Goal: Information Seeking & Learning: Learn about a topic

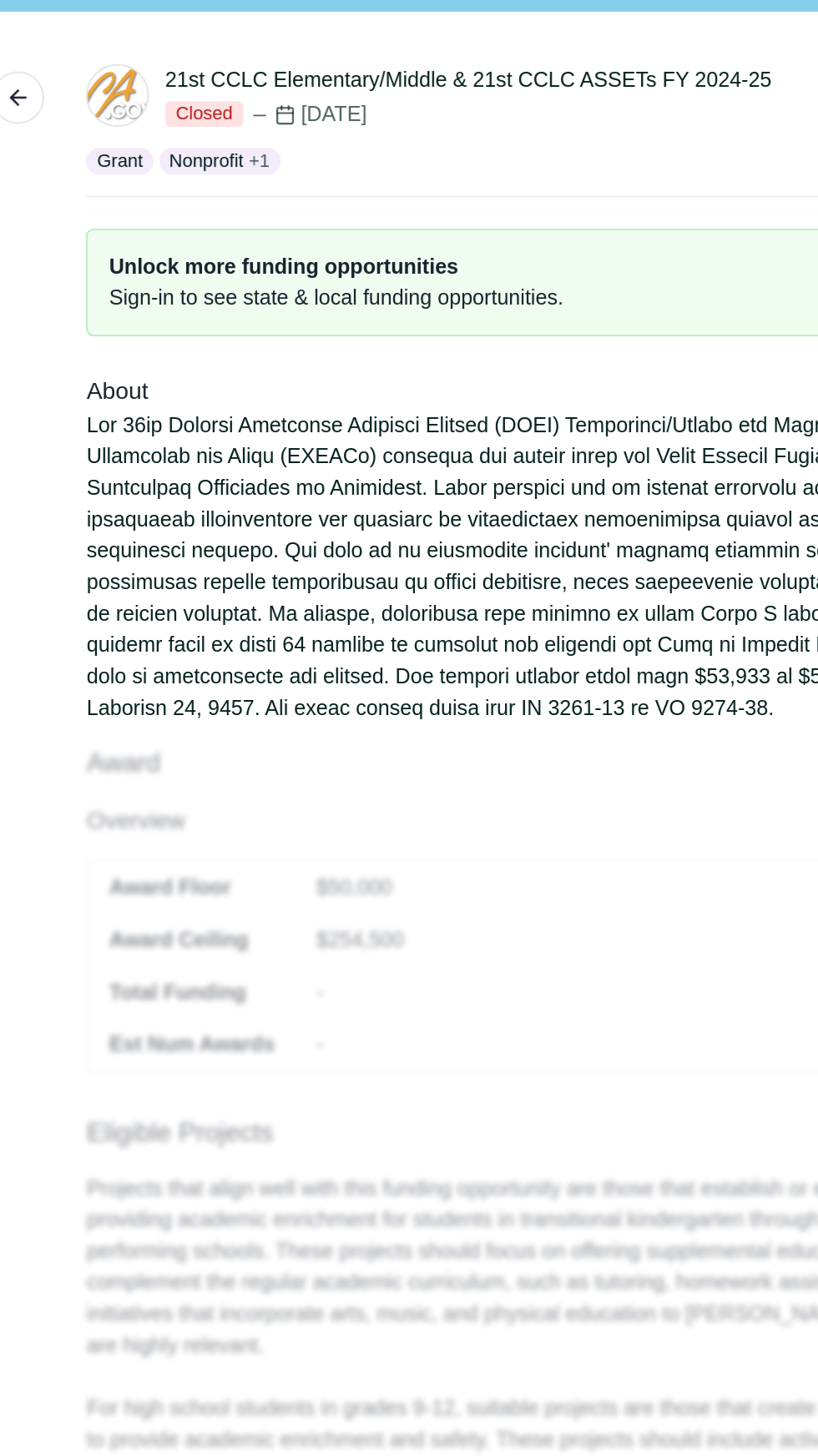
scroll to position [1, 0]
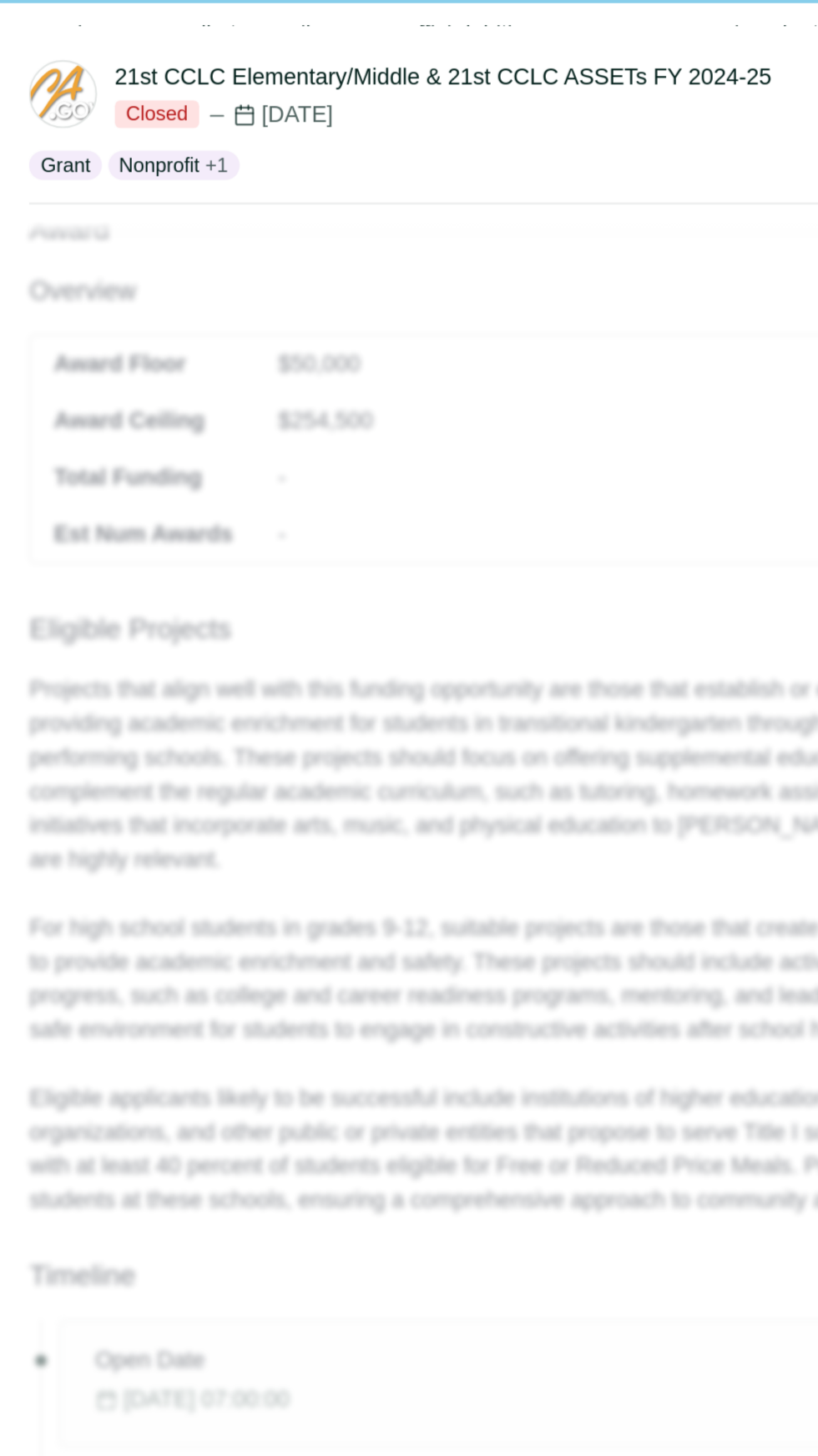
click at [321, 437] on div "About Award Overview Award Floor Award Ceiling Total Funding Est Num Awards $50…" at bounding box center [405, 408] width 645 height 1006
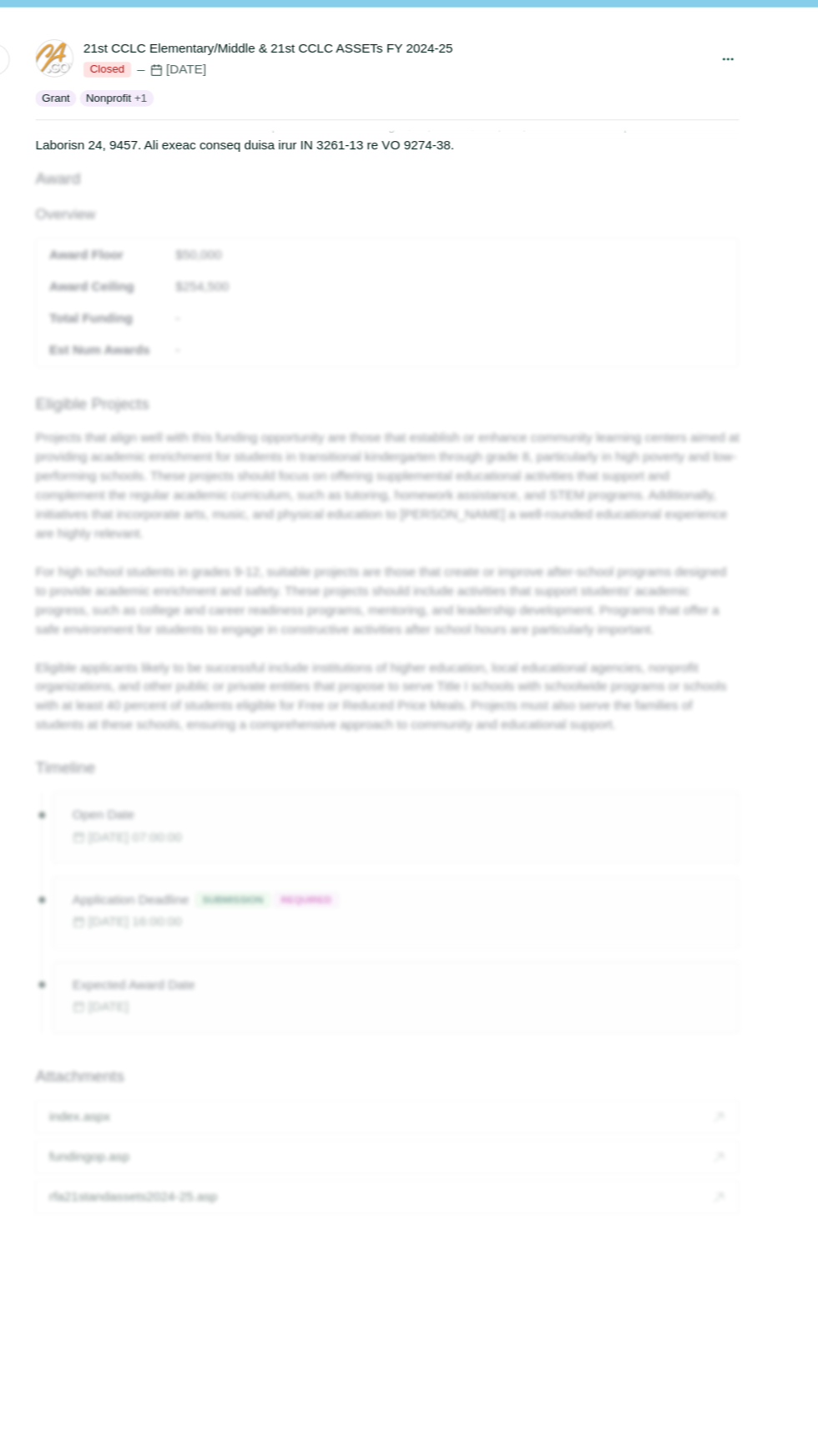
scroll to position [0, 0]
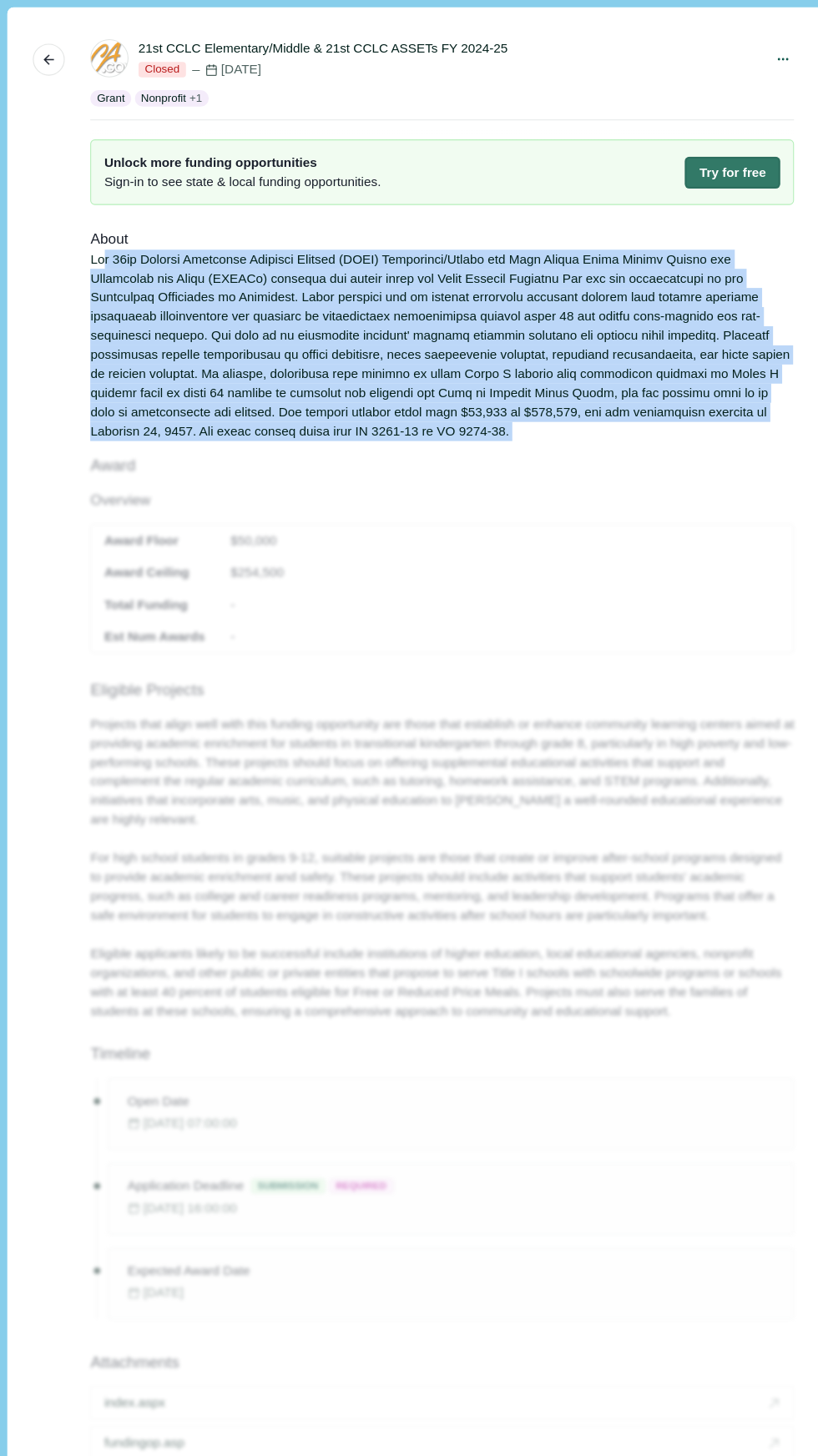
click at [72, 302] on div "21st CCLC Elementary/Middle & 21st CCLC ASSETs FY 2024-25 Closed [DATE] Share S…" at bounding box center [405, 728] width 668 height 1419
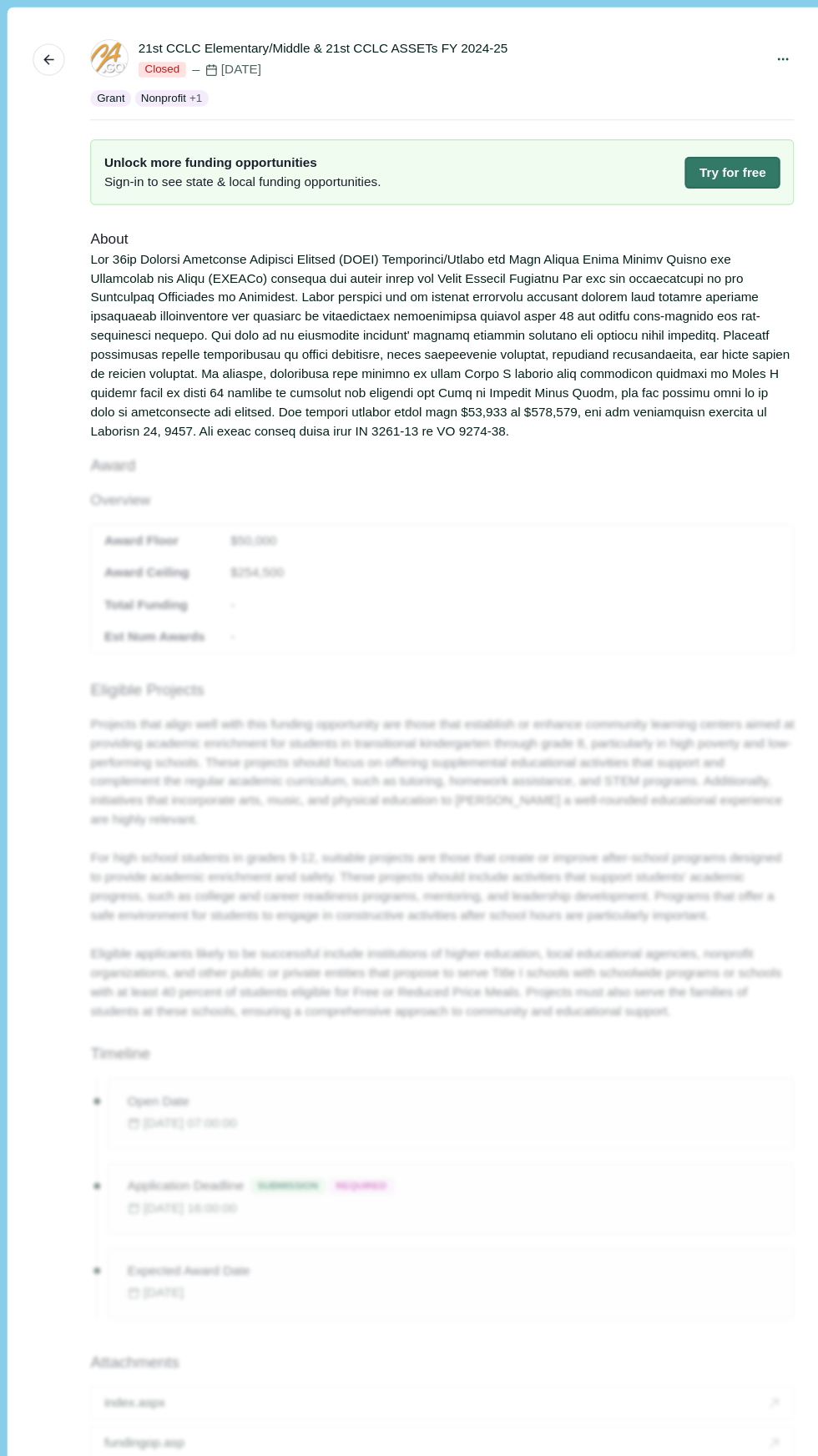
click at [186, 308] on div at bounding box center [405, 316] width 645 height 175
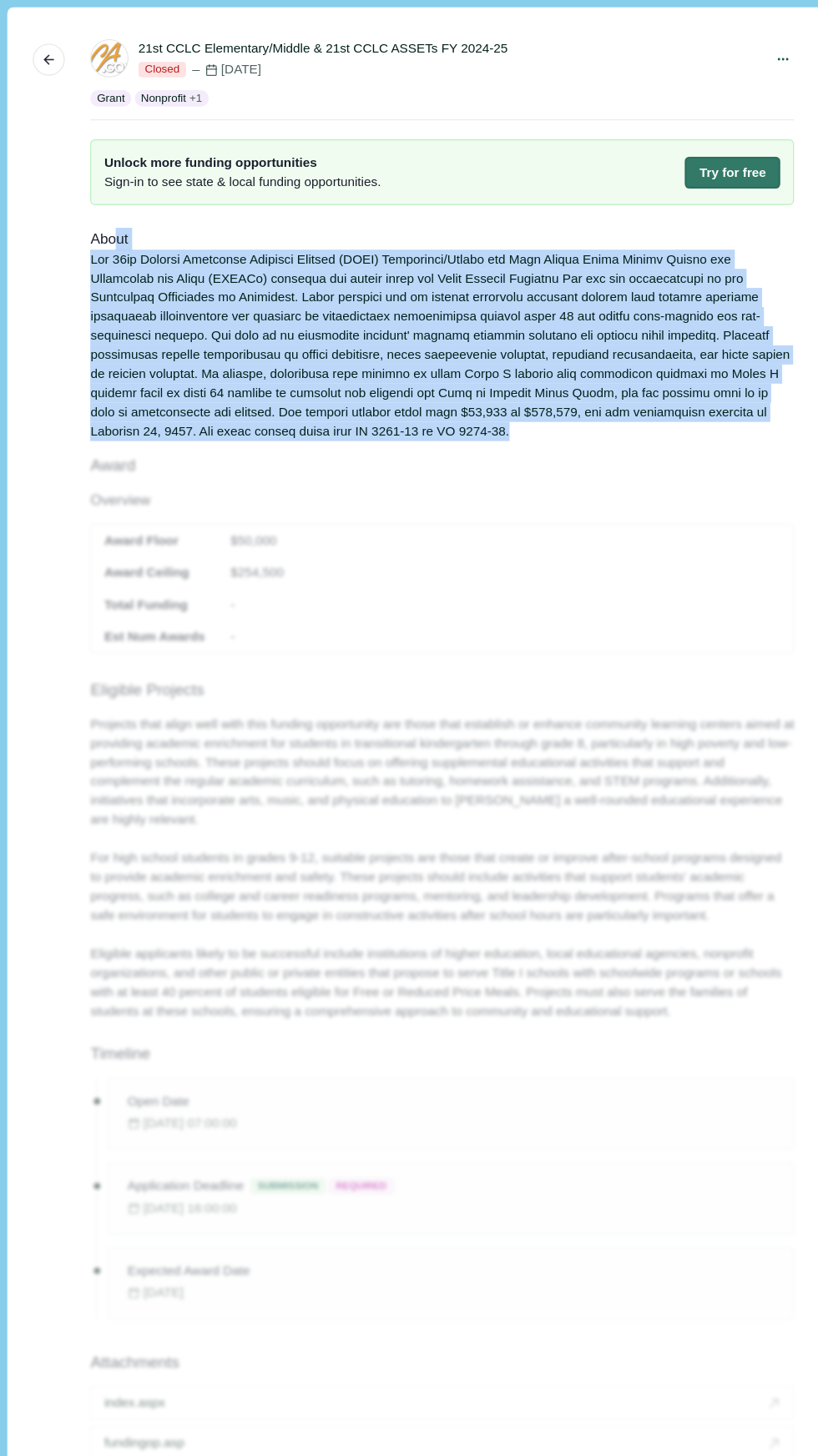
copy div "ut The 21st Century Community Learning Centers (CCLC) Elementary/Middle and Hig…"
